Goal: Find specific page/section: Find specific page/section

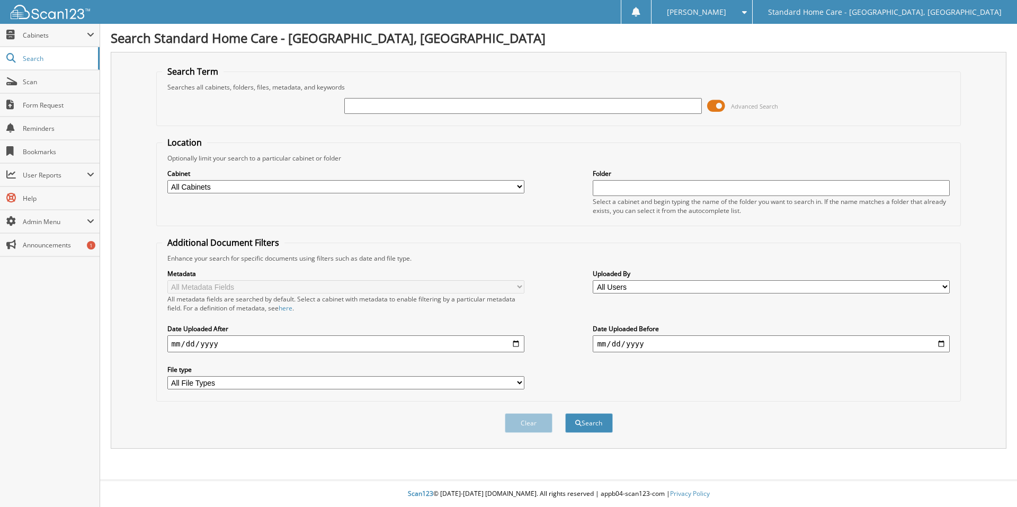
click at [412, 99] on input "text" at bounding box center [522, 106] width 357 height 16
type input "b"
type input "[PERSON_NAME]"
click at [565, 413] on button "Search" at bounding box center [589, 423] width 48 height 20
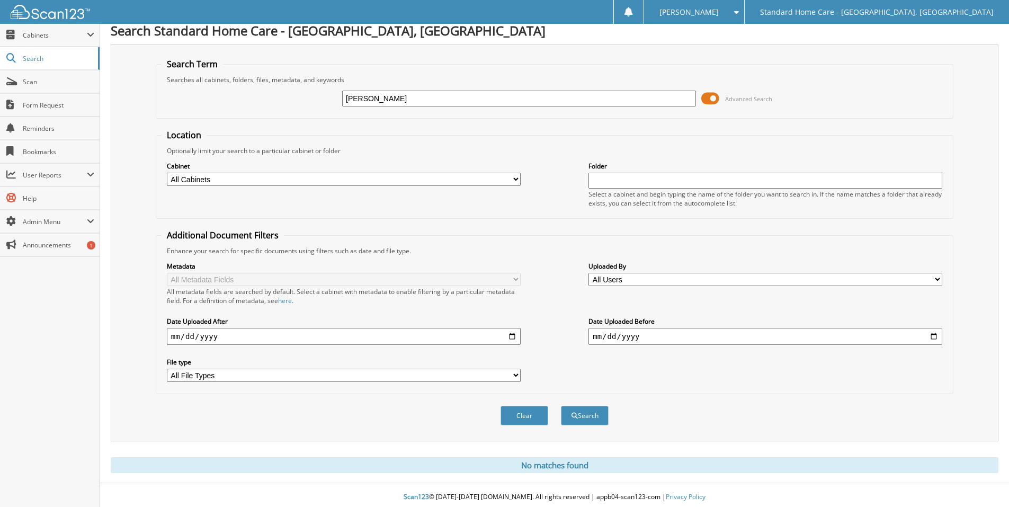
scroll to position [11, 0]
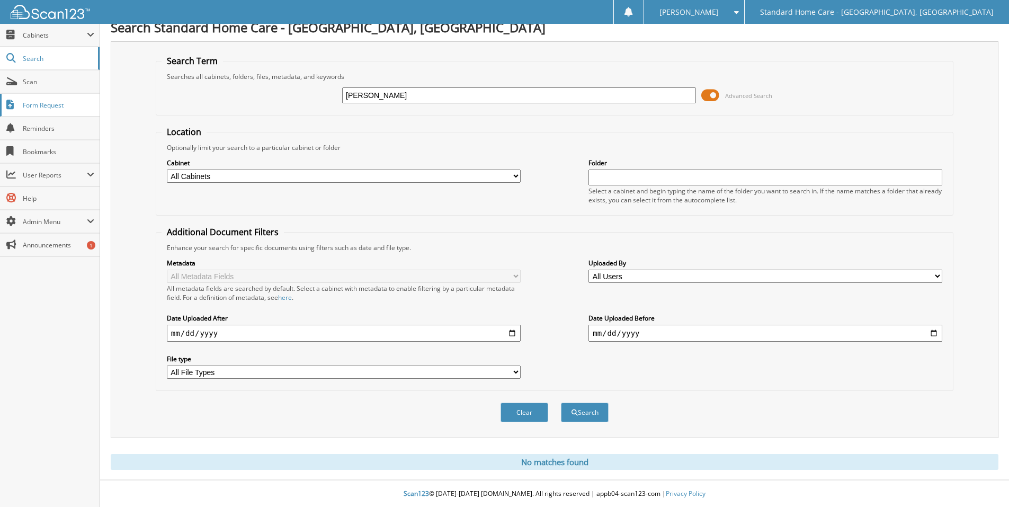
click at [290, 105] on div "benish Advanced Search" at bounding box center [555, 95] width 786 height 29
type input "[PERSON_NAME]"
click at [561, 403] on button "Search" at bounding box center [585, 413] width 48 height 20
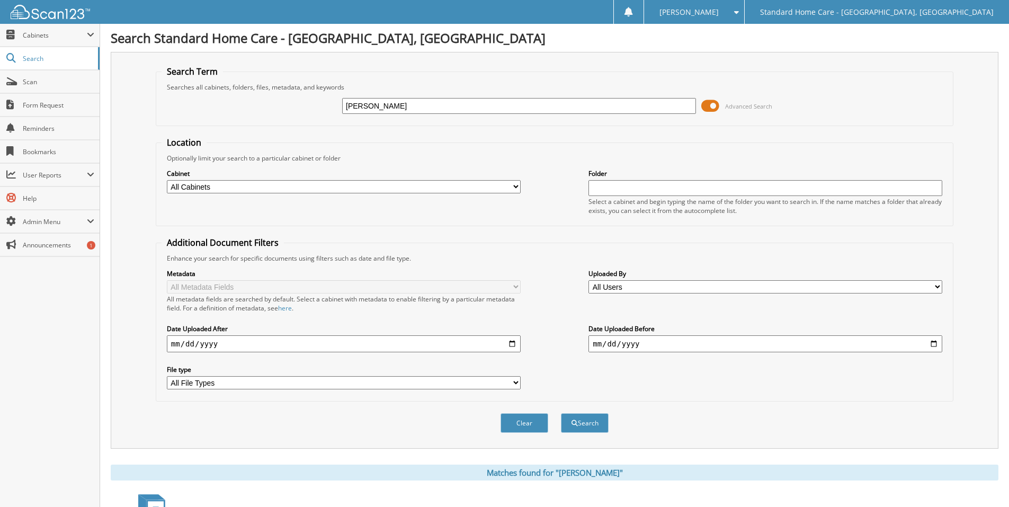
scroll to position [150, 0]
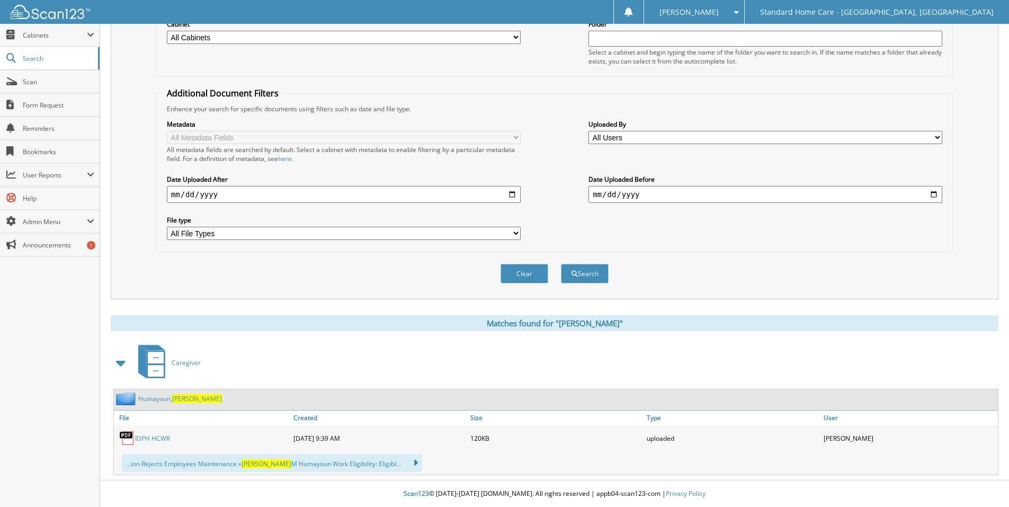
click at [153, 395] on link "[PERSON_NAME]" at bounding box center [180, 398] width 84 height 9
